Goal: Task Accomplishment & Management: Complete application form

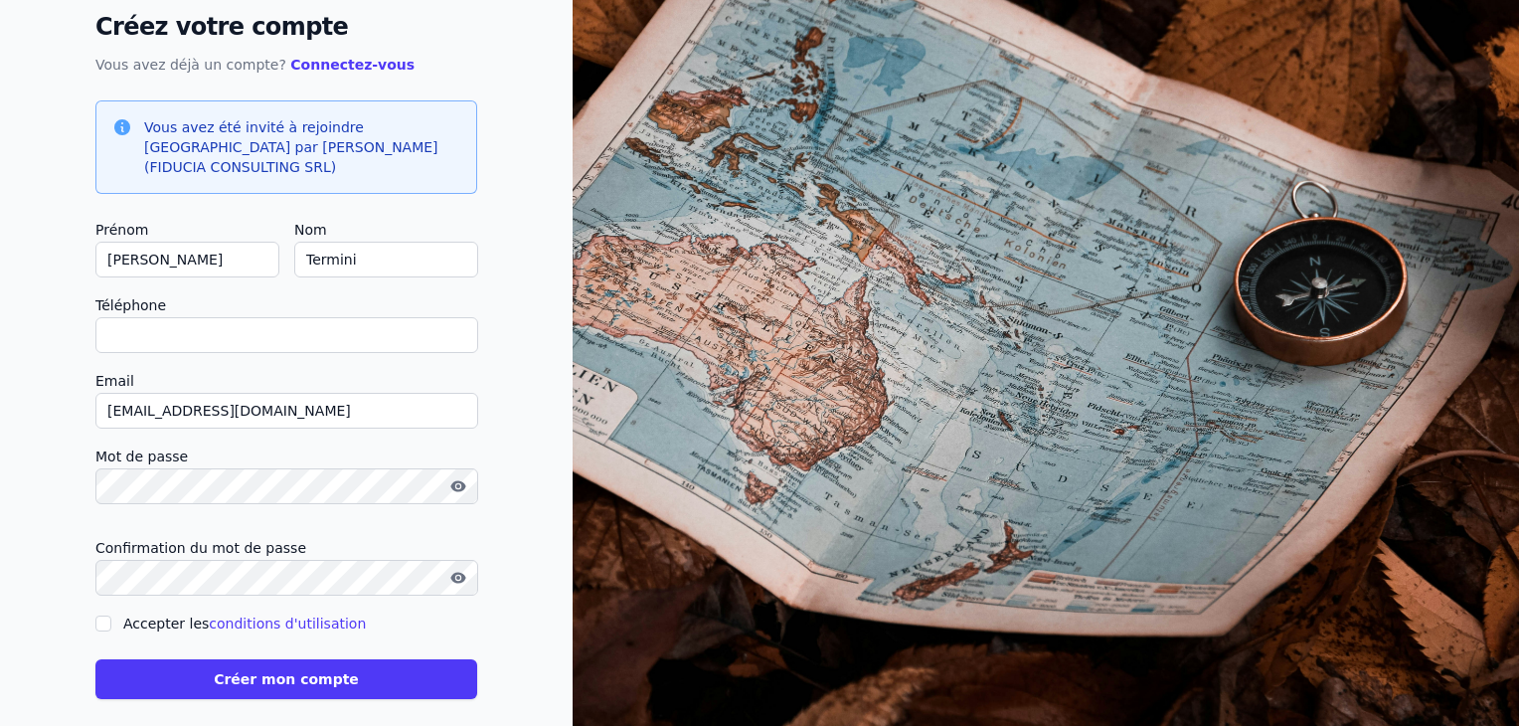
scroll to position [125, 0]
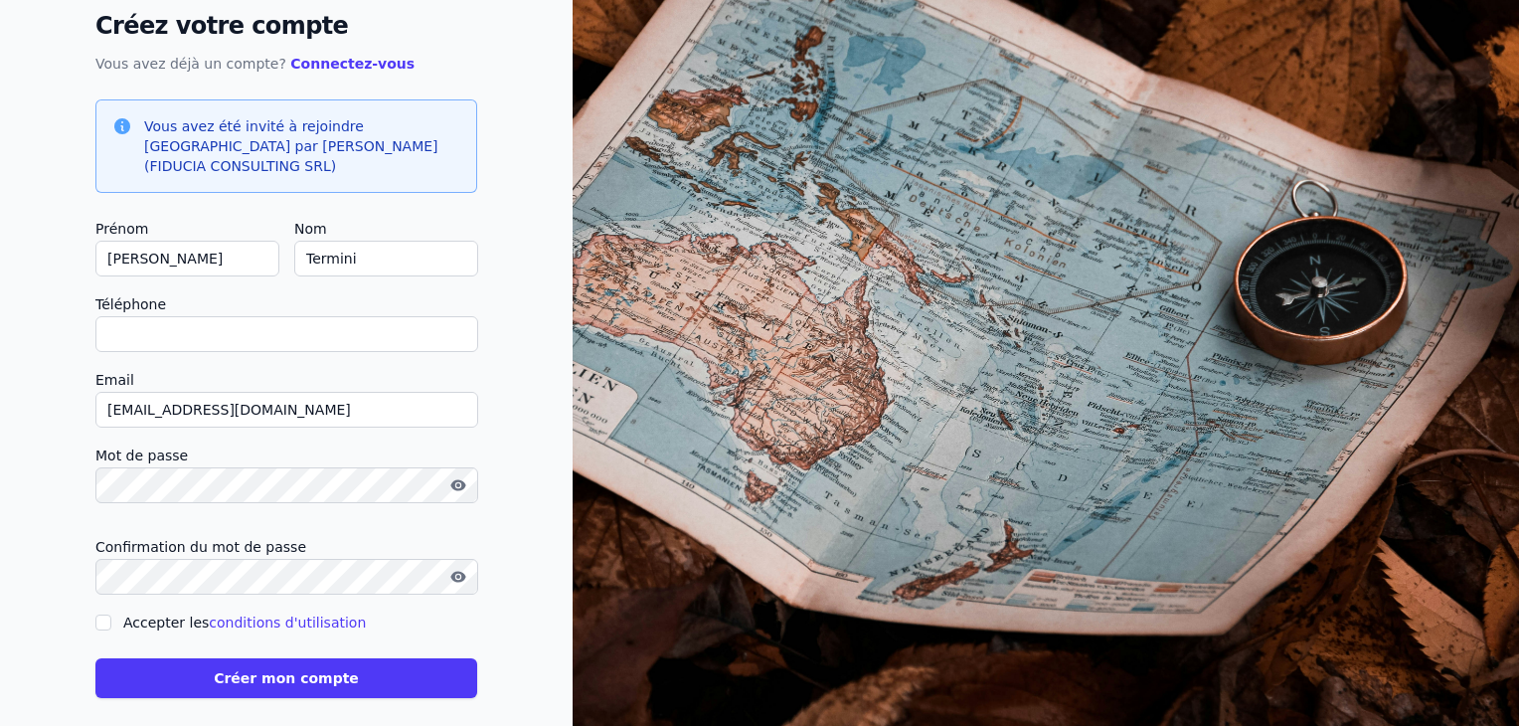
click at [128, 316] on input "Téléphone" at bounding box center [286, 334] width 383 height 36
type input "0"
checkbox input "false"
type input "025208579"
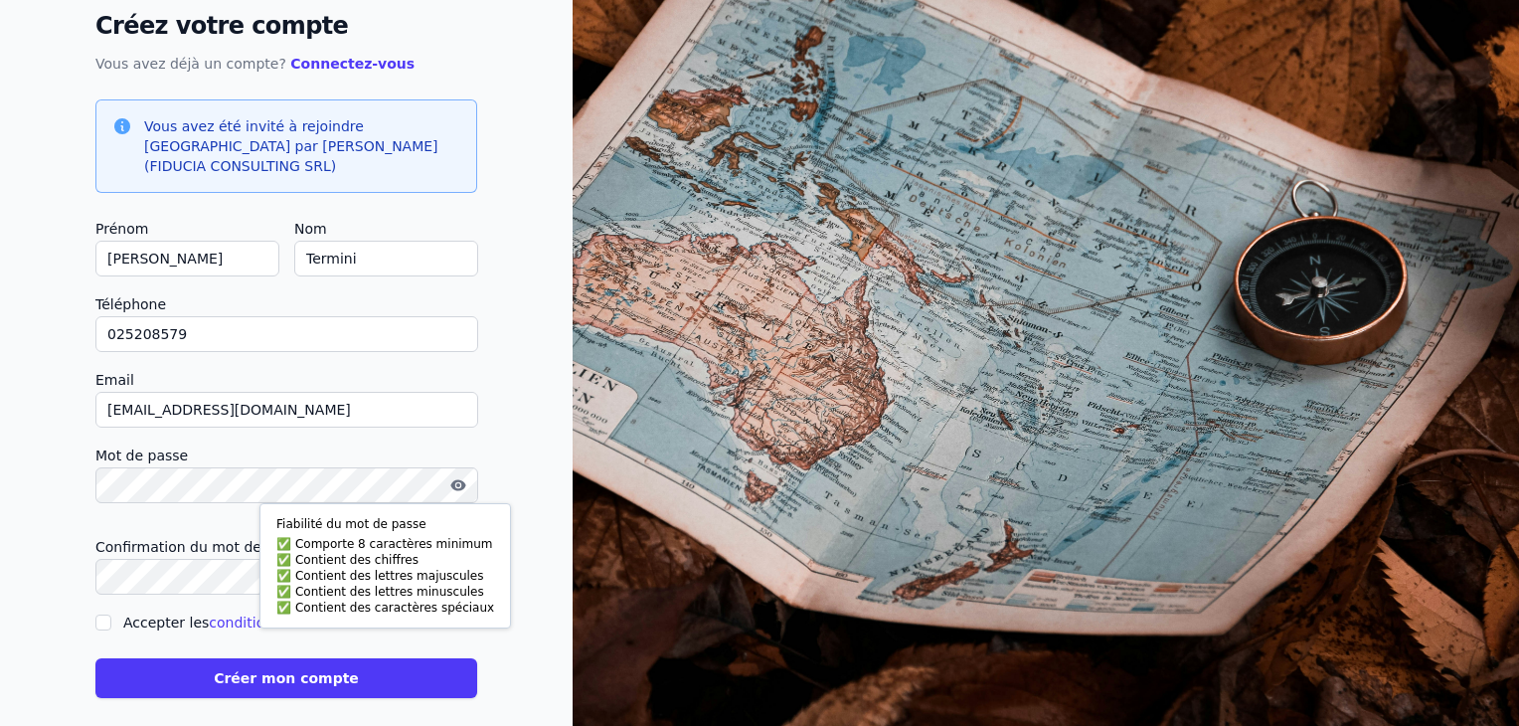
click at [459, 479] on icon "button" at bounding box center [457, 484] width 15 height 11
click at [20, 456] on div "Créez votre compte Vous avez déjà un compte? Connectez-vous Vous avez été invit…" at bounding box center [286, 310] width 573 height 871
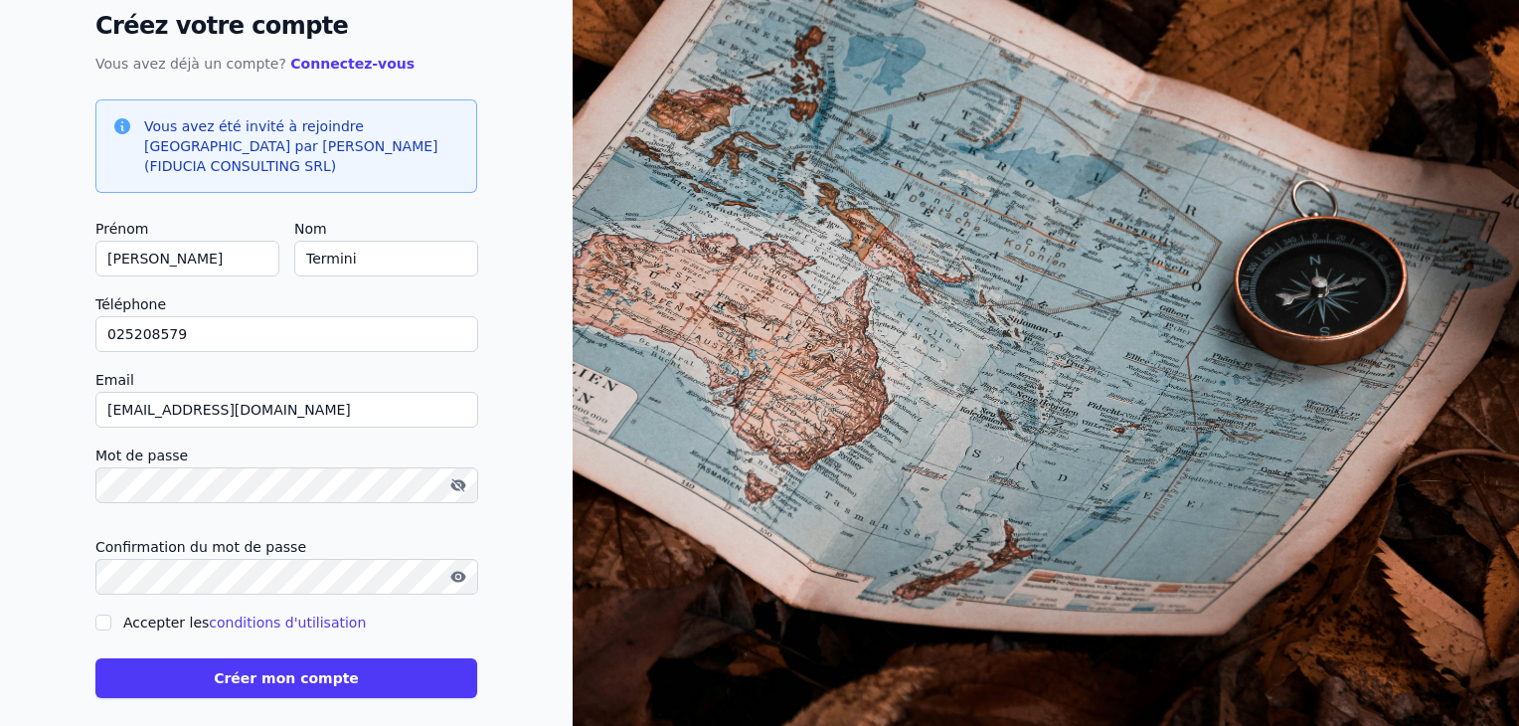
click at [454, 482] on icon "button" at bounding box center [455, 486] width 10 height 9
click at [101, 614] on input "Accepter les conditions d'utilisation" at bounding box center [103, 622] width 16 height 16
checkbox input "true"
click at [174, 665] on button "Créer mon compte" at bounding box center [286, 678] width 382 height 40
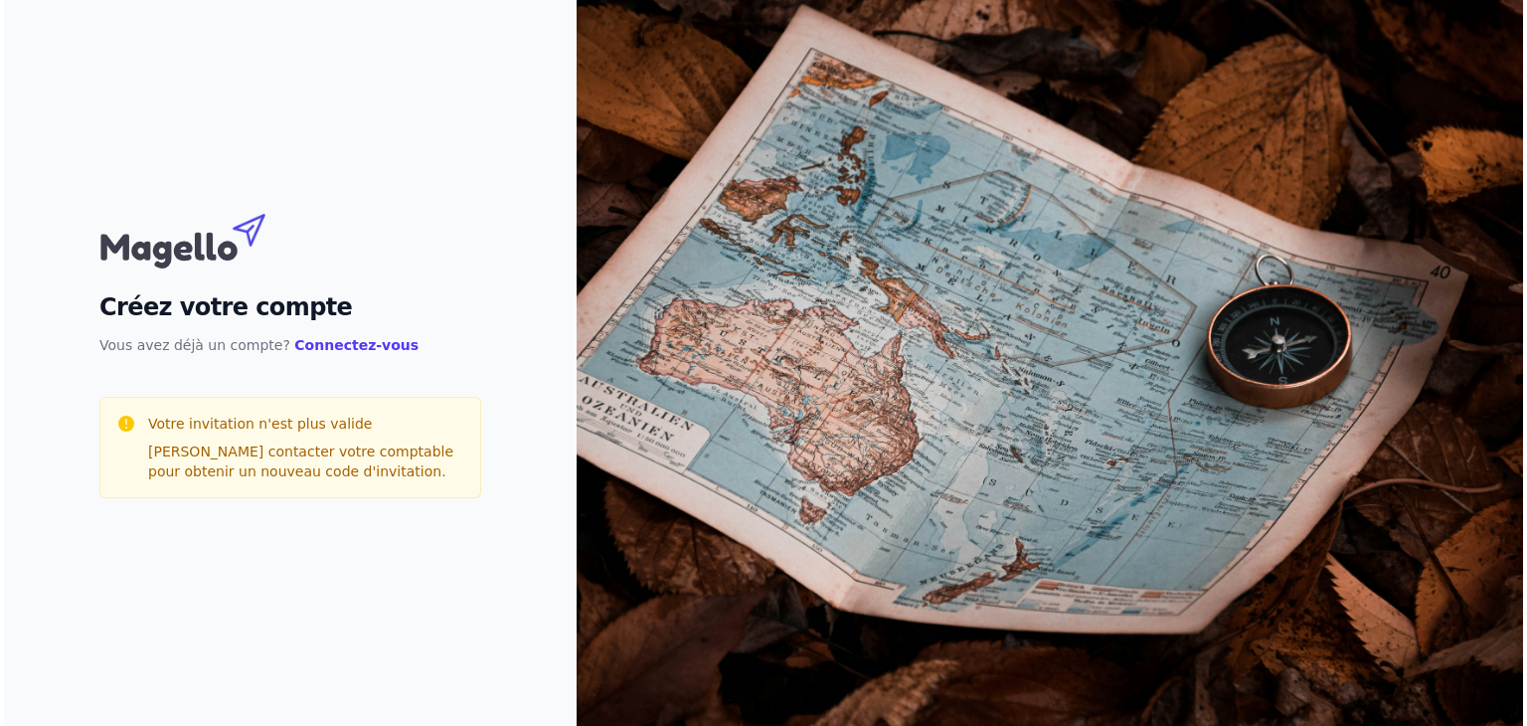
scroll to position [0, 0]
